Goal: Task Accomplishment & Management: Use online tool/utility

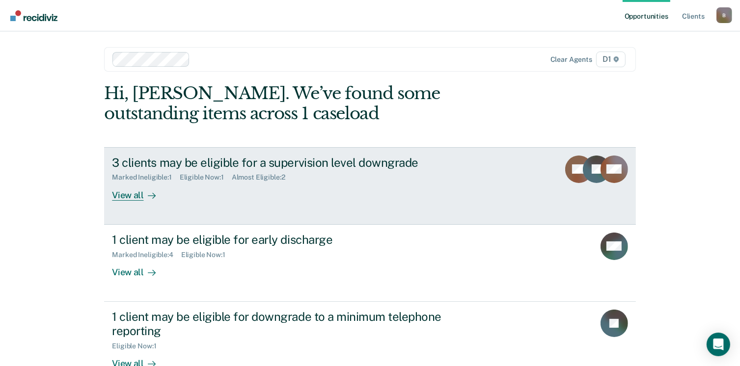
click at [129, 194] on div "View all" at bounding box center [139, 191] width 55 height 19
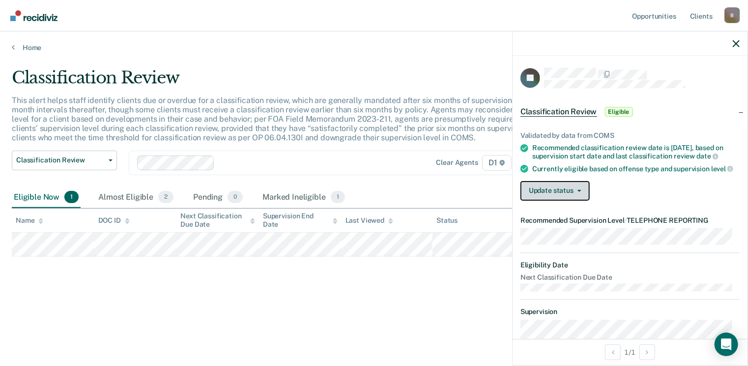
click at [574, 192] on span "button" at bounding box center [577, 191] width 8 height 2
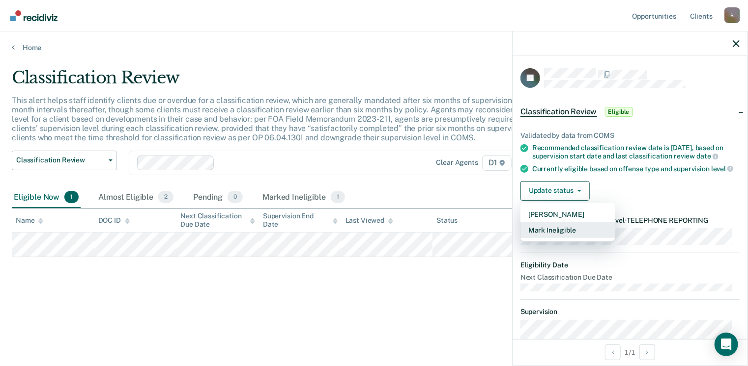
click at [559, 234] on button "Mark Ineligible" at bounding box center [567, 231] width 95 height 16
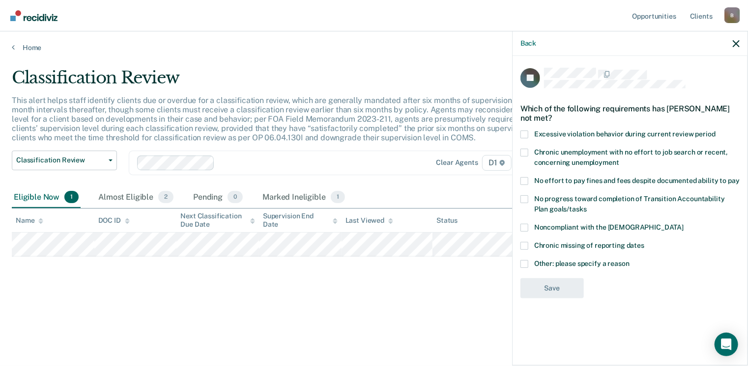
click at [524, 179] on span at bounding box center [524, 181] width 8 height 8
click at [739, 177] on input "No effort to pay fines and fees despite documented ability to pay" at bounding box center [739, 177] width 0 height 0
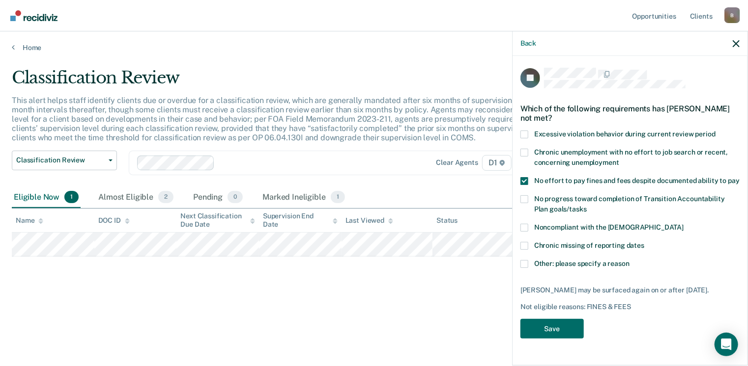
click at [523, 180] on span at bounding box center [524, 181] width 8 height 8
click at [739, 177] on input "No effort to pay fines and fees despite documented ability to pay" at bounding box center [739, 177] width 0 height 0
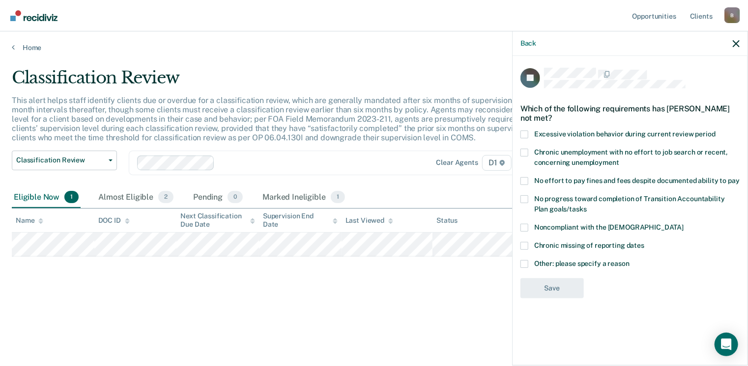
click at [521, 177] on span at bounding box center [524, 181] width 8 height 8
click at [739, 177] on input "No effort to pay fines and fees despite documented ability to pay" at bounding box center [739, 177] width 0 height 0
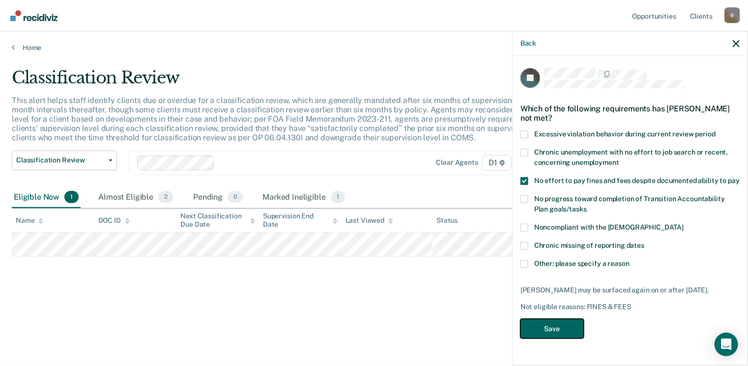
click at [545, 323] on button "Save" at bounding box center [551, 329] width 63 height 20
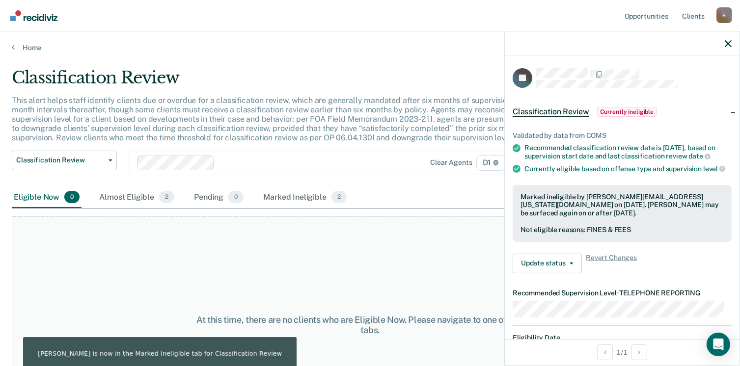
click at [252, 241] on div "At this time, there are no clients who are Eligible Now. Please navigate to one…" at bounding box center [370, 325] width 717 height 217
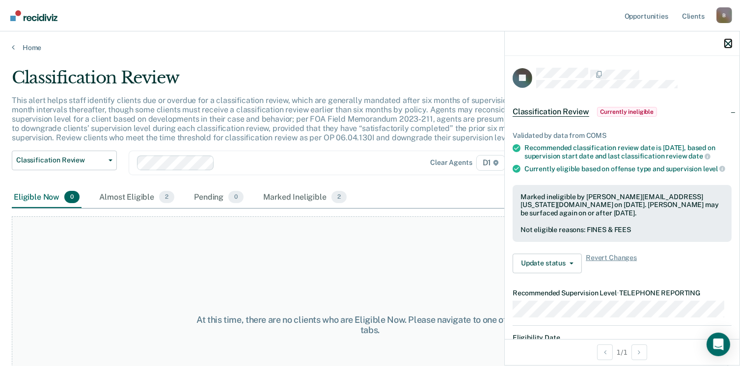
click at [725, 39] on button "button" at bounding box center [728, 43] width 7 height 8
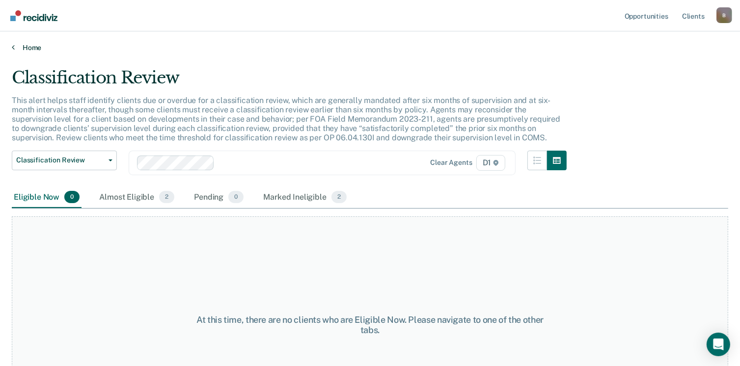
click at [18, 46] on link "Home" at bounding box center [370, 47] width 717 height 9
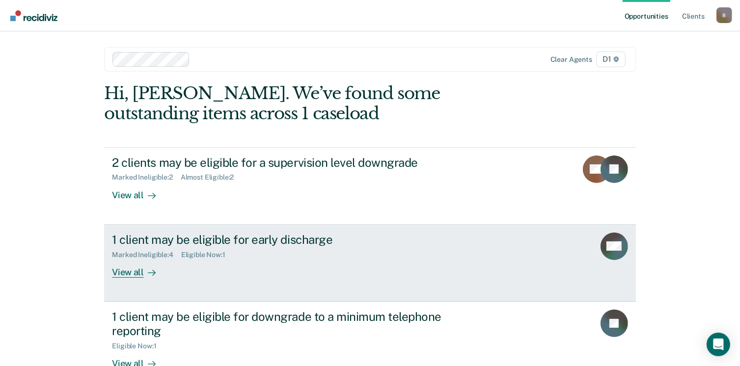
click at [125, 273] on div "View all" at bounding box center [139, 268] width 55 height 19
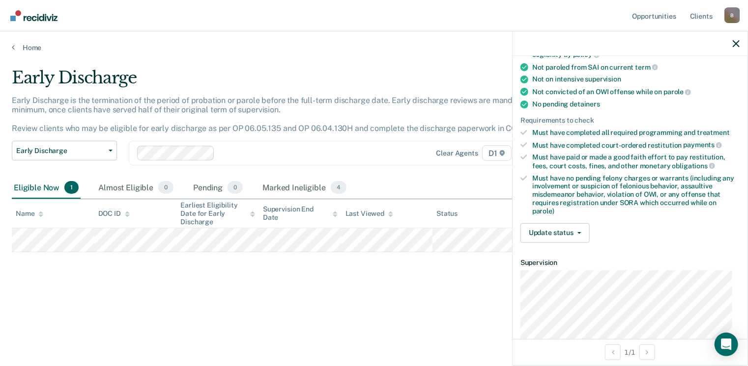
scroll to position [172, 0]
click at [553, 228] on button "Update status" at bounding box center [554, 234] width 69 height 20
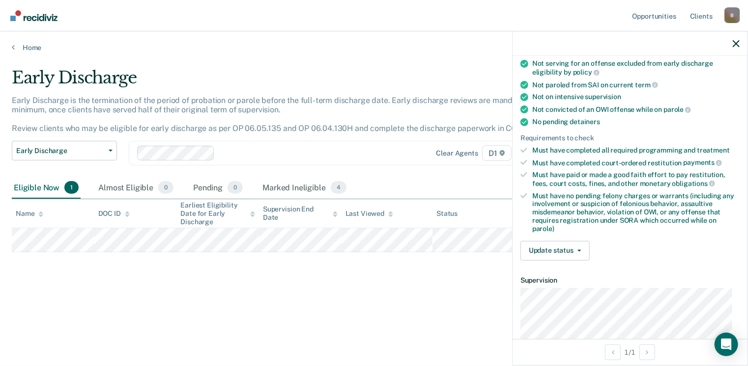
scroll to position [159, 0]
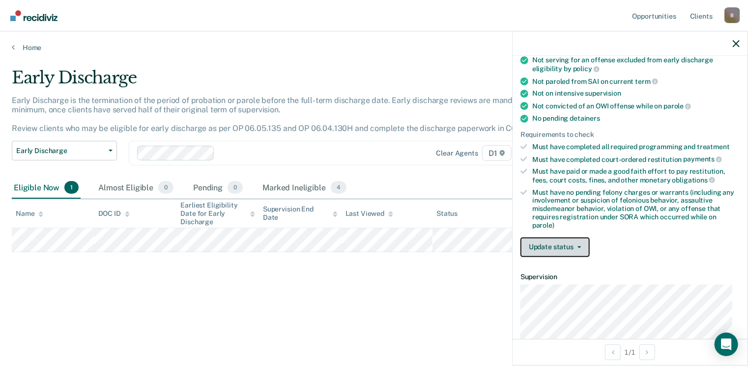
click at [569, 243] on button "Update status" at bounding box center [554, 248] width 69 height 20
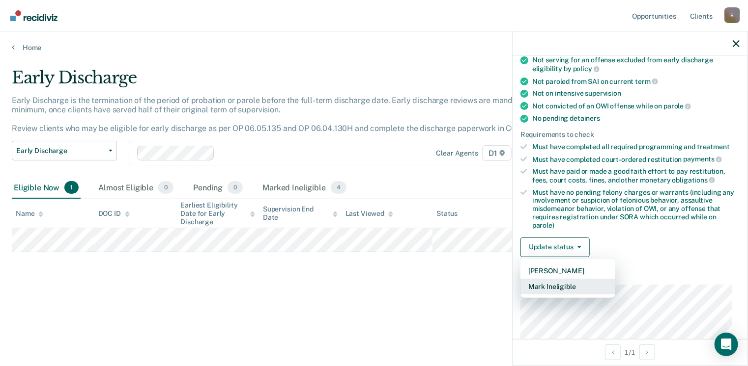
click at [558, 279] on button "Mark Ineligible" at bounding box center [567, 287] width 95 height 16
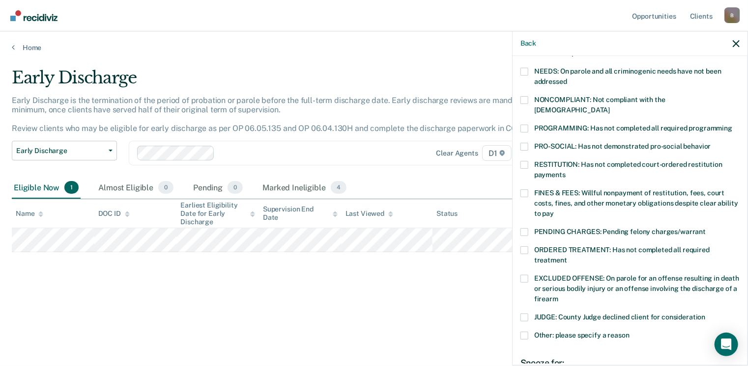
click at [523, 190] on span at bounding box center [524, 194] width 8 height 8
click at [554, 210] on input "FINES & FEES: Willful nonpayment of restitution, fees, court costs, fines, and …" at bounding box center [554, 210] width 0 height 0
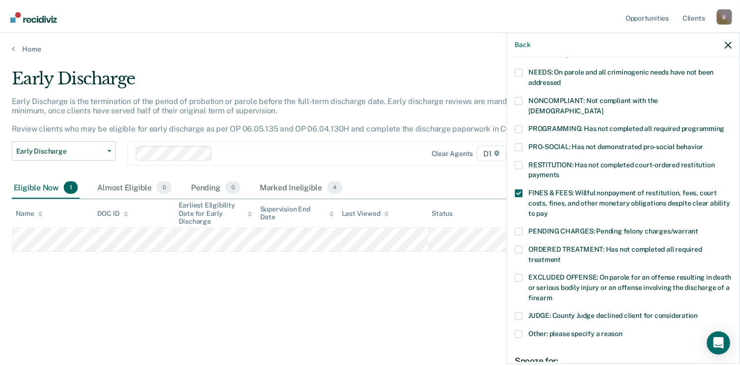
scroll to position [279, 0]
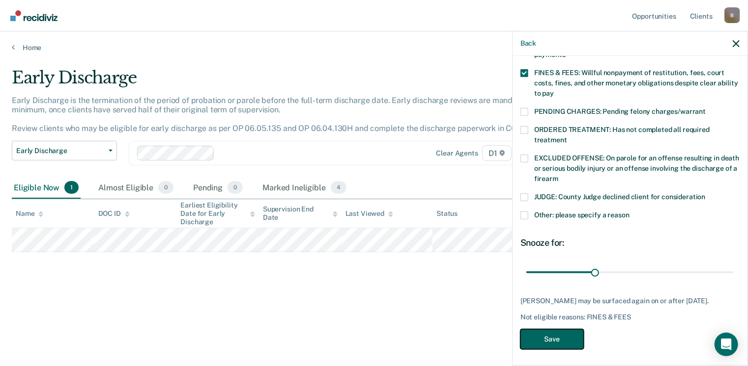
click at [530, 342] on button "Save" at bounding box center [551, 340] width 63 height 20
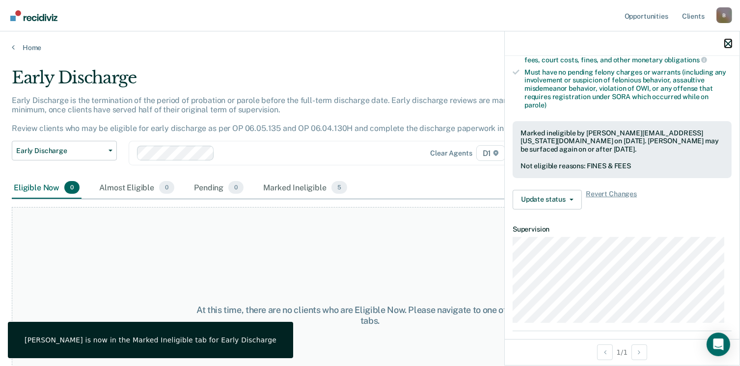
click at [729, 44] on icon "button" at bounding box center [728, 43] width 7 height 7
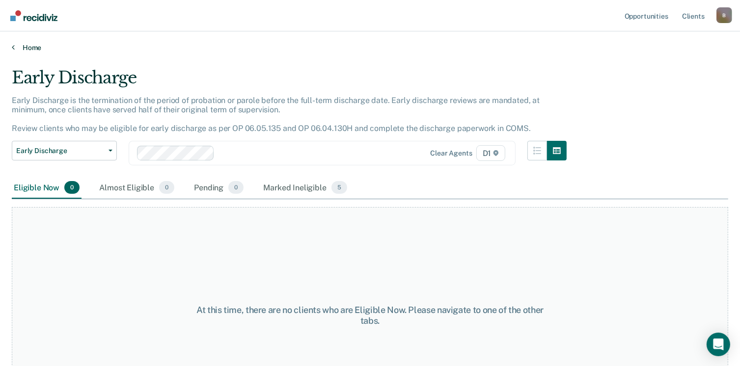
click at [13, 48] on icon at bounding box center [13, 47] width 3 height 8
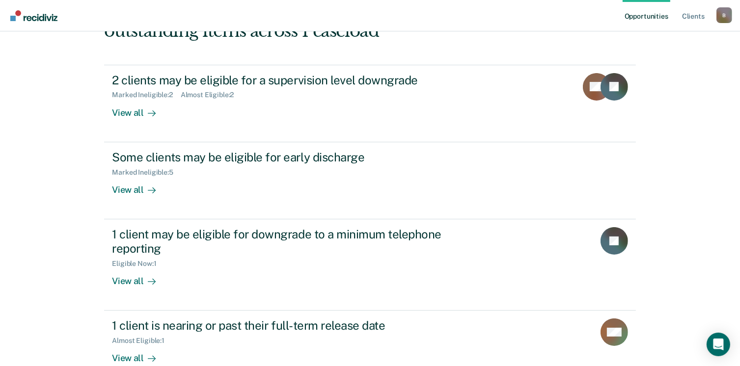
scroll to position [135, 0]
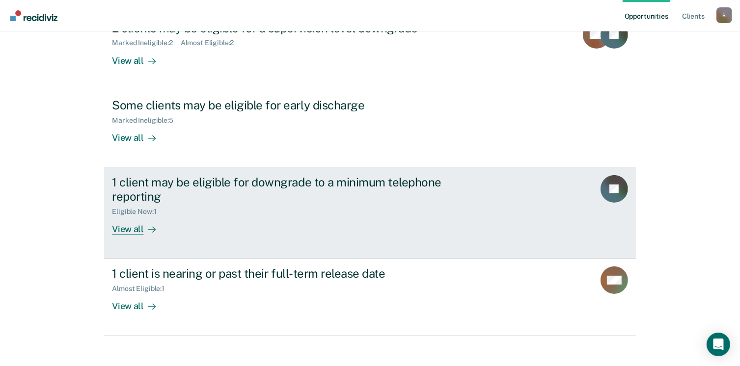
click at [130, 231] on div "View all" at bounding box center [139, 225] width 55 height 19
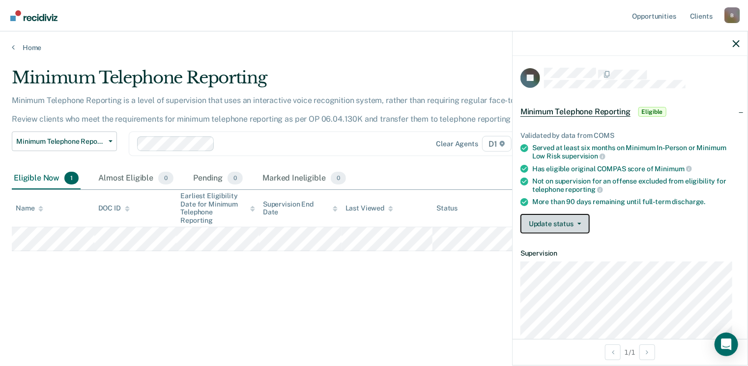
click at [580, 220] on button "Update status" at bounding box center [554, 224] width 69 height 20
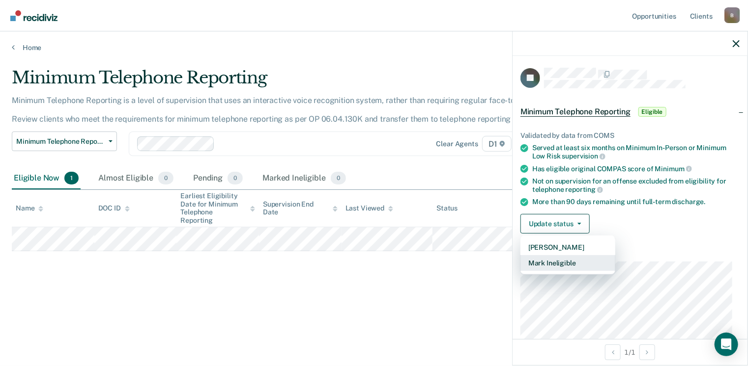
click at [556, 264] on button "Mark Ineligible" at bounding box center [567, 263] width 95 height 16
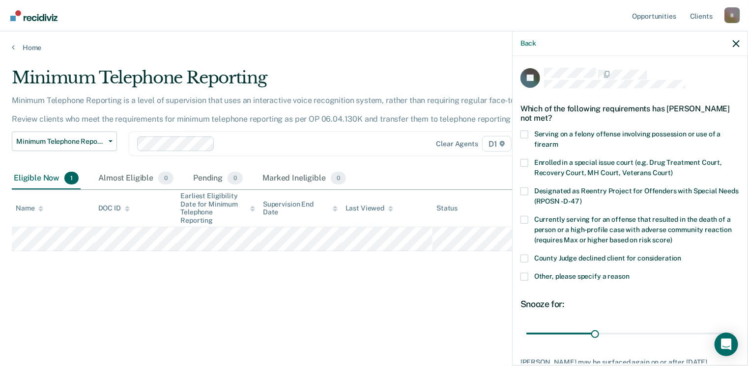
click at [526, 261] on span at bounding box center [524, 259] width 8 height 8
click at [681, 255] on input "County Judge declined client for consideration" at bounding box center [681, 255] width 0 height 0
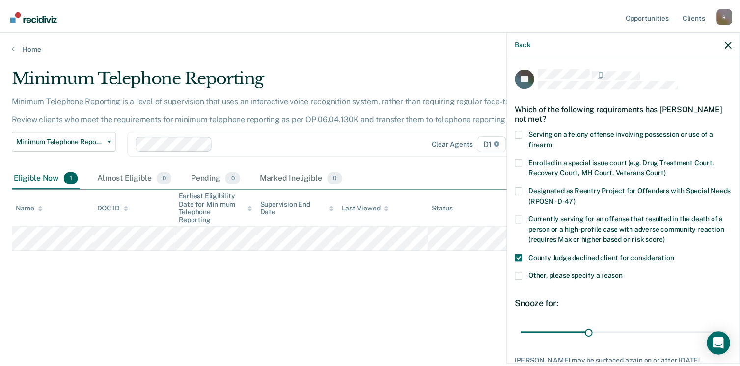
scroll to position [63, 0]
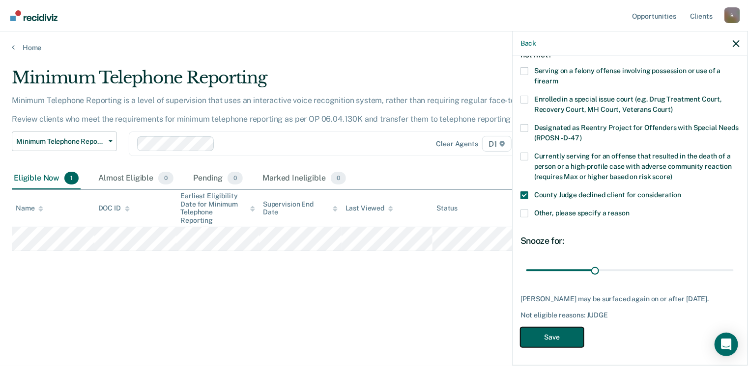
click at [550, 338] on button "Save" at bounding box center [551, 338] width 63 height 20
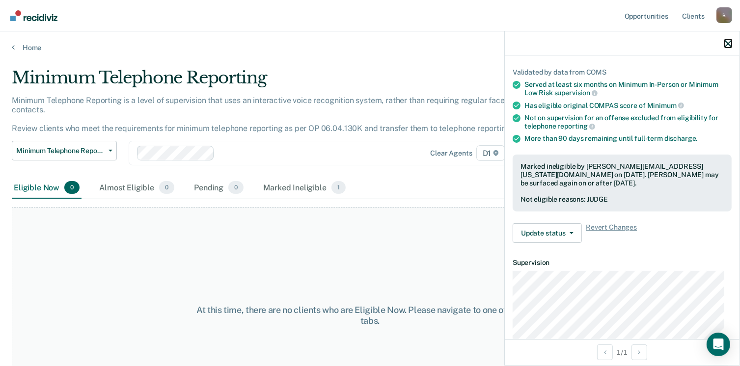
click at [729, 45] on icon "button" at bounding box center [728, 43] width 7 height 7
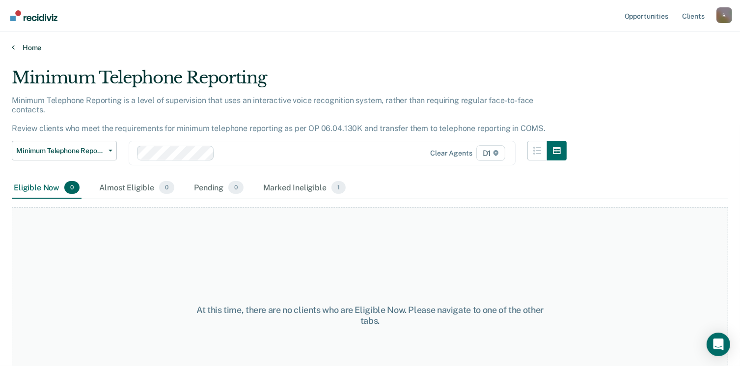
click at [26, 49] on link "Home" at bounding box center [370, 47] width 717 height 9
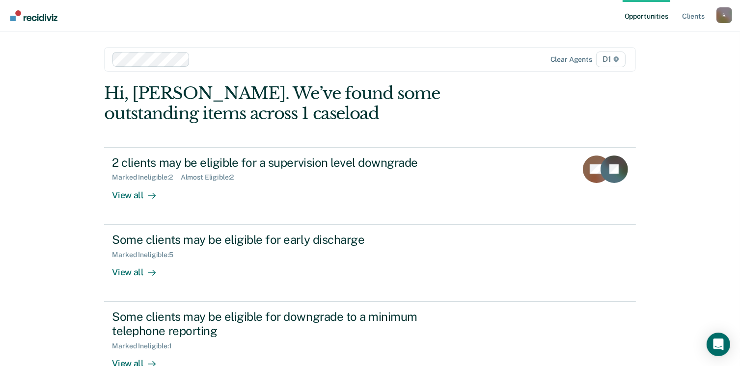
scroll to position [142, 0]
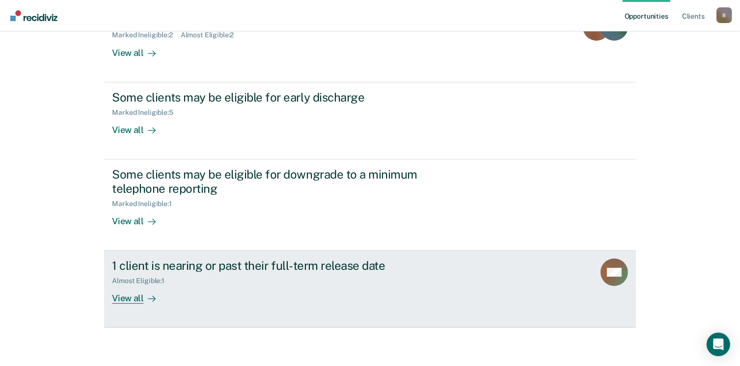
click at [136, 295] on div "View all" at bounding box center [139, 294] width 55 height 19
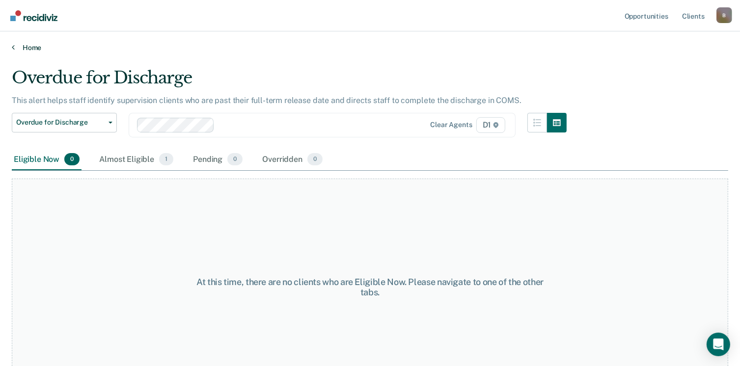
click at [29, 47] on link "Home" at bounding box center [370, 47] width 717 height 9
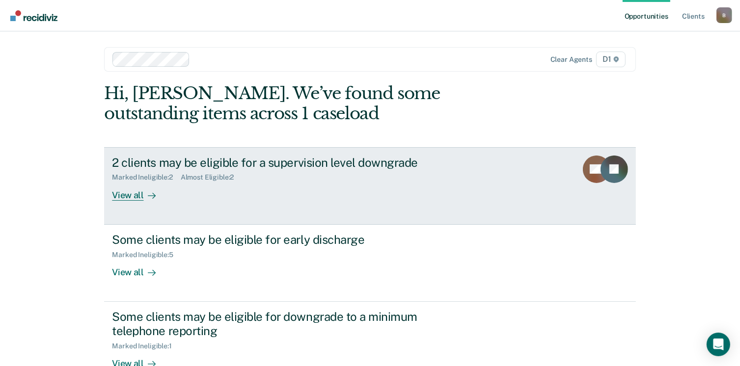
click at [129, 173] on div "Marked Ineligible : 2" at bounding box center [146, 177] width 68 height 8
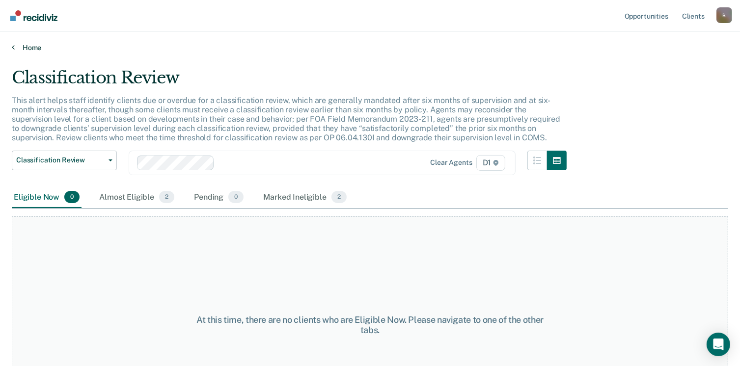
click at [16, 48] on link "Home" at bounding box center [370, 47] width 717 height 9
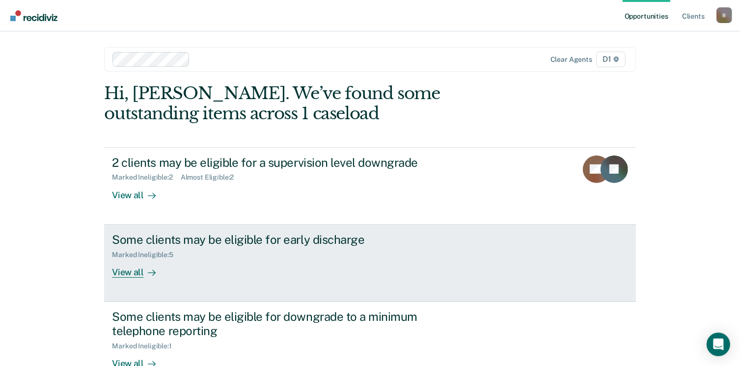
click at [136, 259] on div "View all" at bounding box center [139, 268] width 55 height 19
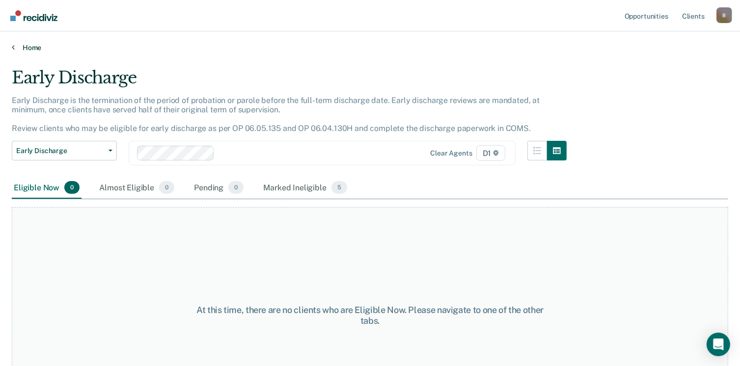
click at [18, 49] on link "Home" at bounding box center [370, 47] width 717 height 9
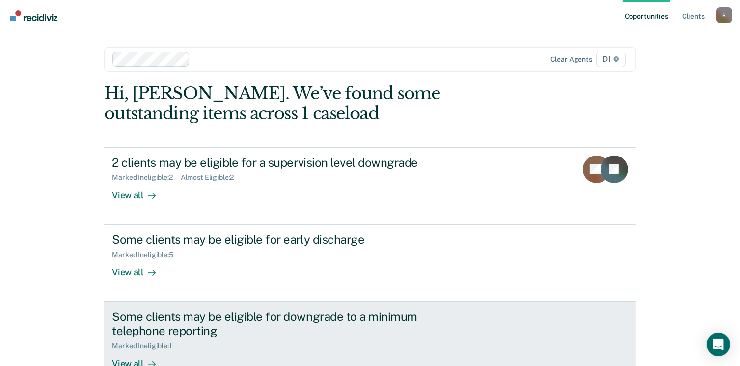
click at [118, 344] on div "Marked Ineligible : 1" at bounding box center [145, 346] width 67 height 8
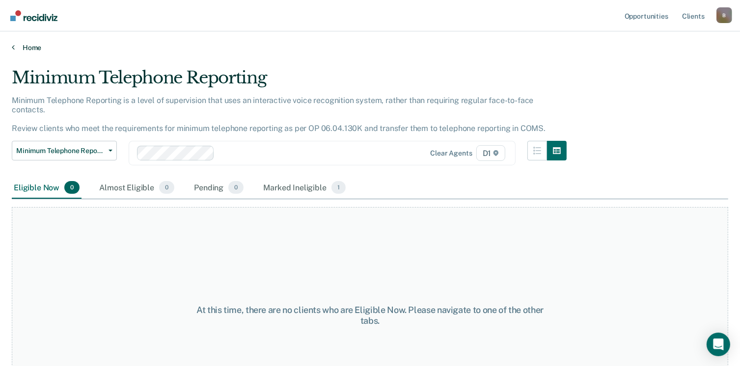
click at [15, 44] on link "Home" at bounding box center [370, 47] width 717 height 9
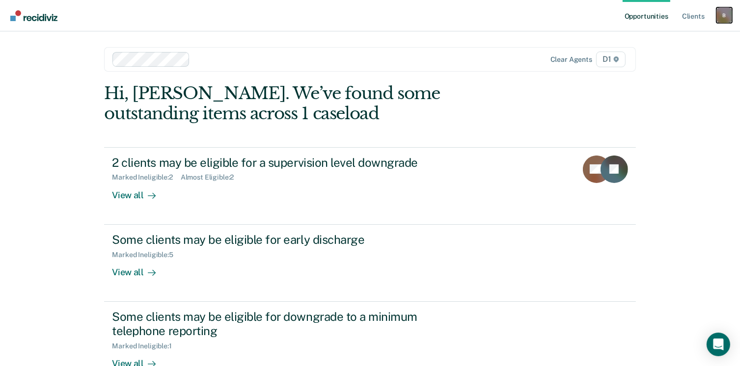
click at [721, 14] on div "B" at bounding box center [725, 15] width 16 height 16
click at [489, 124] on div "Hi, [PERSON_NAME]. We’ve found some outstanding items across 1 caseload 2 clien…" at bounding box center [370, 277] width 532 height 387
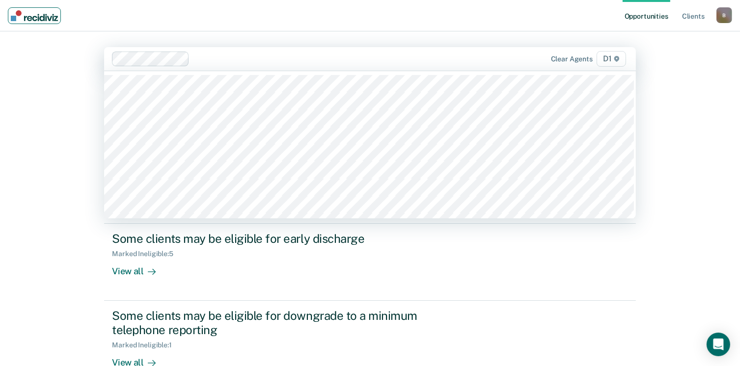
click at [28, 11] on img "Main navigation" at bounding box center [34, 15] width 47 height 11
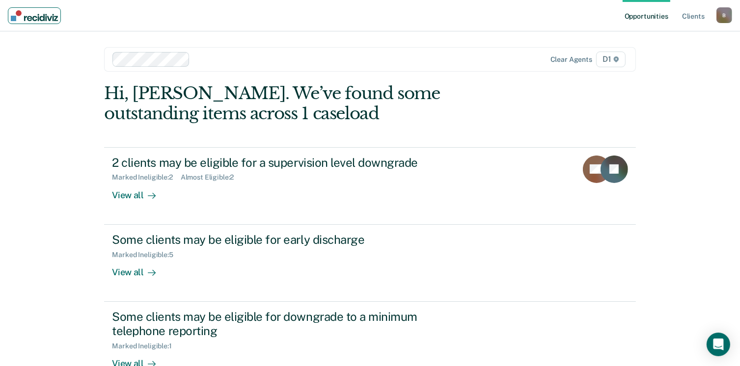
click at [32, 21] on link "Main navigation" at bounding box center [34, 15] width 53 height 17
